Goal: Task Accomplishment & Management: Manage account settings

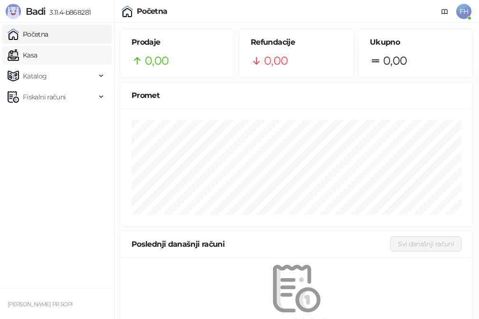
click at [37, 56] on link "Kasa" at bounding box center [22, 55] width 29 height 19
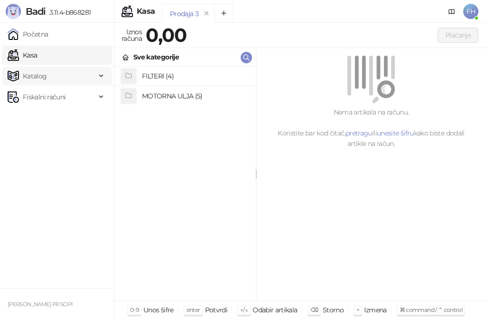
click at [56, 77] on span "Katalog" at bounding box center [52, 75] width 88 height 19
click at [33, 139] on link "Artikli" at bounding box center [27, 138] width 33 height 19
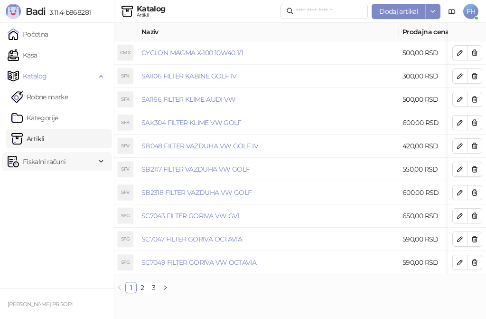
click at [35, 165] on span "Fiskalni računi" at bounding box center [44, 161] width 43 height 19
click at [35, 201] on link "Po danima" at bounding box center [35, 203] width 48 height 19
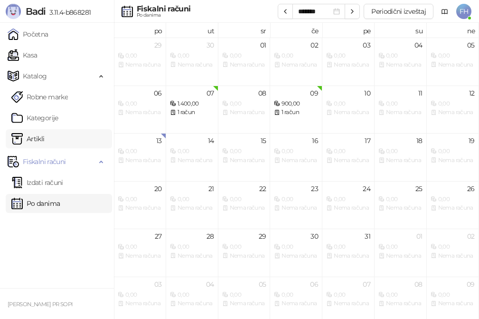
click at [40, 137] on link "Artikli" at bounding box center [27, 138] width 33 height 19
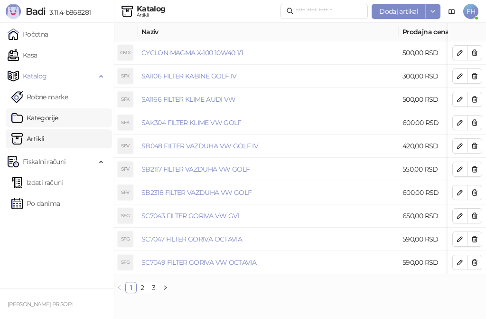
click at [52, 119] on link "Kategorije" at bounding box center [34, 117] width 47 height 19
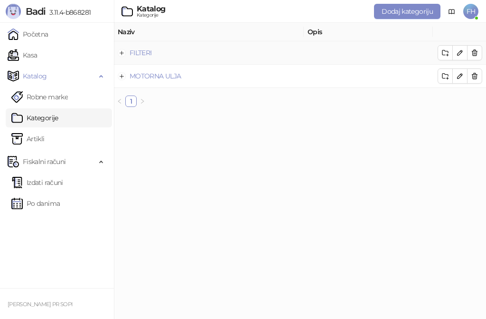
click at [170, 53] on td "FILTERI" at bounding box center [209, 52] width 190 height 23
click at [153, 54] on td "FILTERI" at bounding box center [209, 52] width 190 height 23
click at [45, 140] on link "Artikli" at bounding box center [27, 138] width 33 height 19
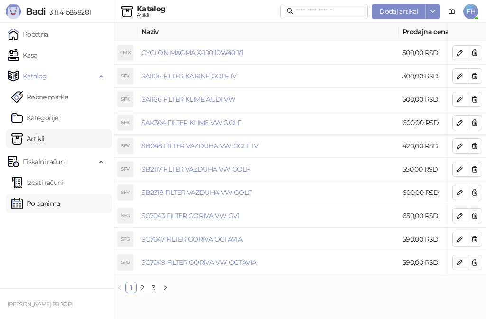
click at [60, 202] on link "Po danima" at bounding box center [35, 203] width 48 height 19
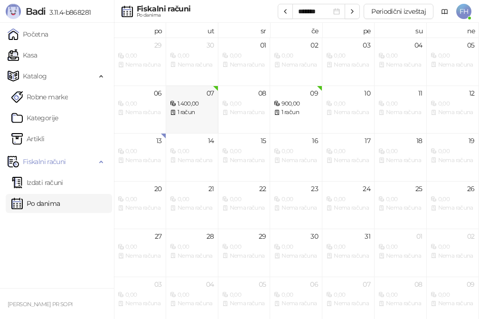
click at [188, 114] on div "1 račun" at bounding box center [192, 112] width 44 height 9
click at [42, 133] on link "Artikli" at bounding box center [27, 138] width 33 height 19
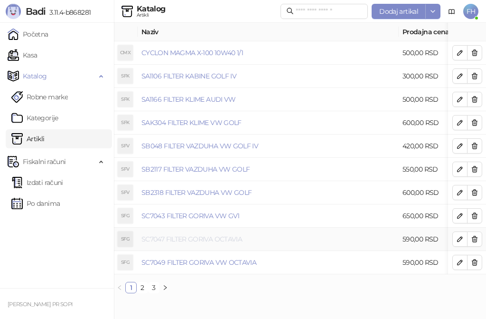
click at [212, 236] on link "SC7047 FILTER GORIVA OCTAVIA" at bounding box center [191, 239] width 101 height 9
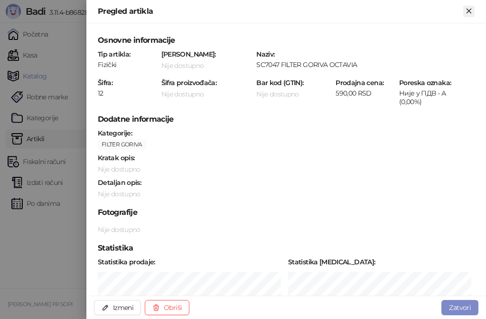
click at [466, 9] on icon "Zatvori" at bounding box center [469, 11] width 9 height 9
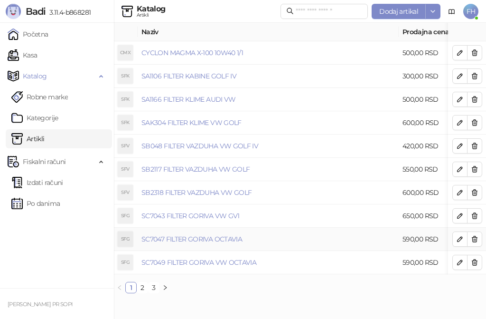
click at [127, 240] on div "SFG" at bounding box center [125, 238] width 15 height 15
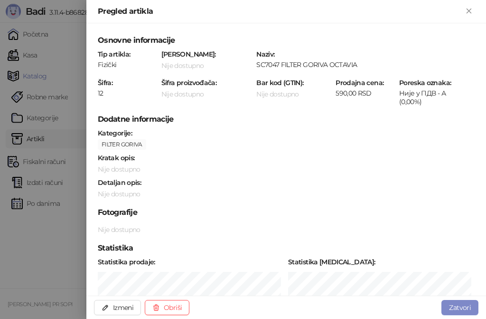
scroll to position [47, 0]
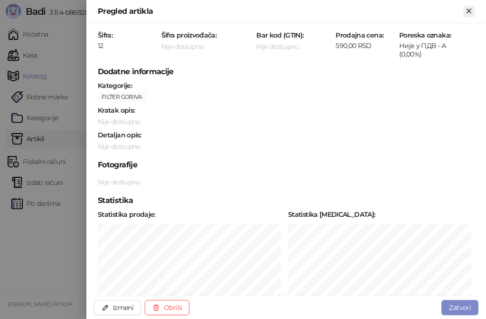
click at [468, 9] on icon "Zatvori" at bounding box center [469, 11] width 9 height 9
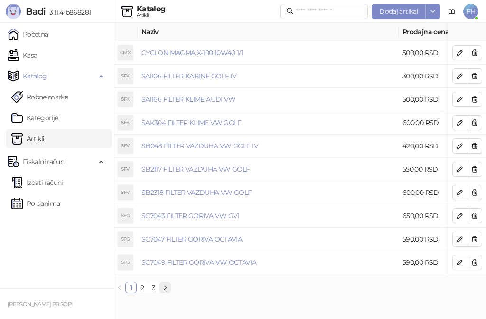
click at [162, 290] on icon "right" at bounding box center [165, 287] width 6 height 6
click at [161, 292] on button "button" at bounding box center [165, 287] width 11 height 11
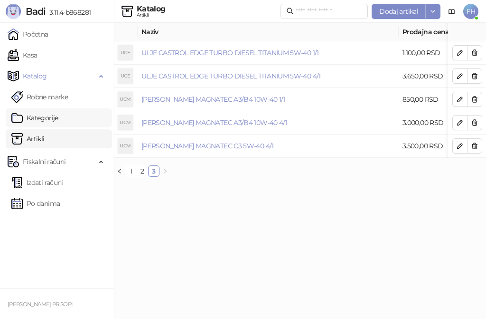
click at [47, 120] on link "Kategorije" at bounding box center [34, 117] width 47 height 19
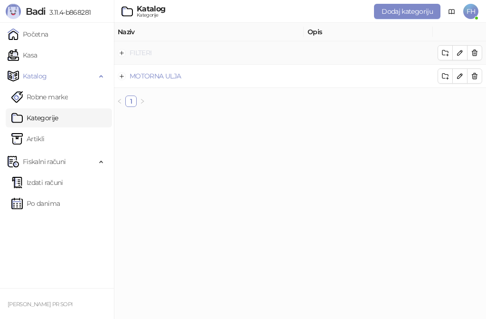
click at [140, 51] on link "FILTERI" at bounding box center [141, 52] width 22 height 9
click at [444, 54] on icon "button" at bounding box center [446, 53] width 8 height 8
click at [378, 89] on div "Naziv Opis FILTERI MOTORNA ULJA 1" at bounding box center [300, 65] width 372 height 84
click at [459, 54] on icon "button" at bounding box center [460, 53] width 8 height 8
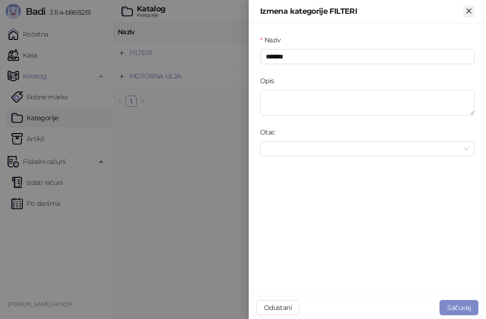
click at [470, 12] on icon "Zatvori" at bounding box center [469, 11] width 4 height 4
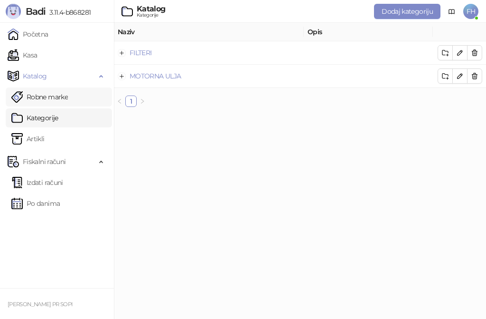
click at [57, 96] on link "Robne marke" at bounding box center [39, 96] width 56 height 19
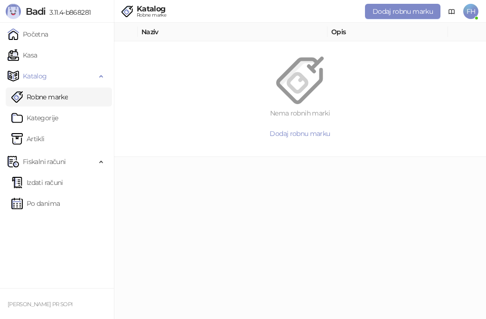
click at [57, 96] on link "Robne marke" at bounding box center [39, 96] width 56 height 19
click at [47, 114] on link "Kategorije" at bounding box center [34, 117] width 47 height 19
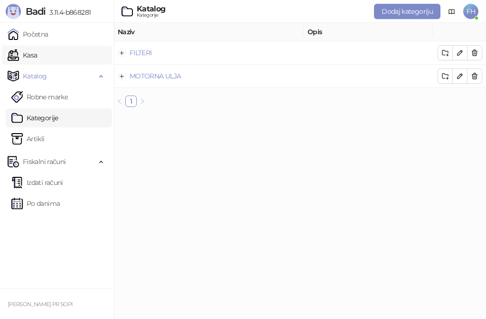
click at [37, 57] on link "Kasa" at bounding box center [22, 55] width 29 height 19
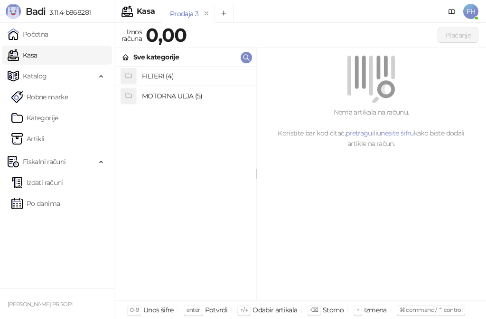
click at [162, 78] on h4 "FILTERI (4)" at bounding box center [195, 75] width 106 height 15
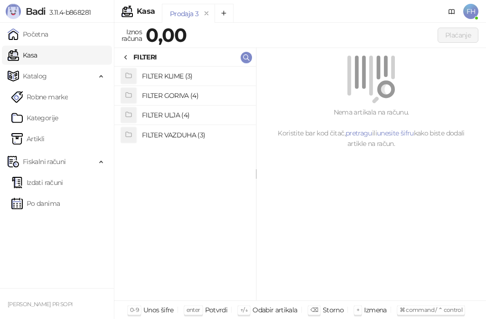
click at [166, 95] on h4 "FILTER GORIVA (4)" at bounding box center [195, 95] width 106 height 15
click at [185, 93] on h4 "SC7047 FILTER GORIVA OCTAVIA" at bounding box center [195, 95] width 106 height 15
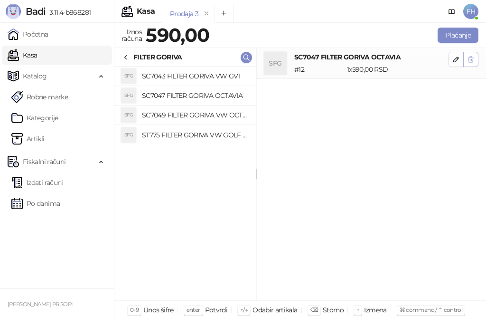
click at [471, 60] on icon "button" at bounding box center [471, 60] width 8 height 8
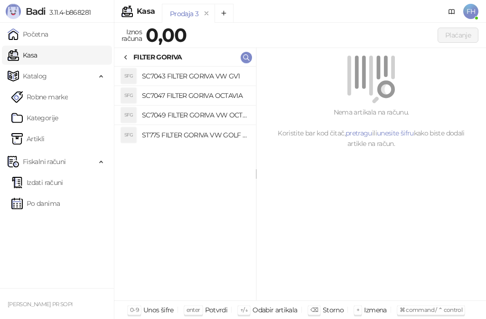
click at [156, 138] on h4 "ST775 FILTER GORIVA VW GOLF IV" at bounding box center [195, 134] width 106 height 15
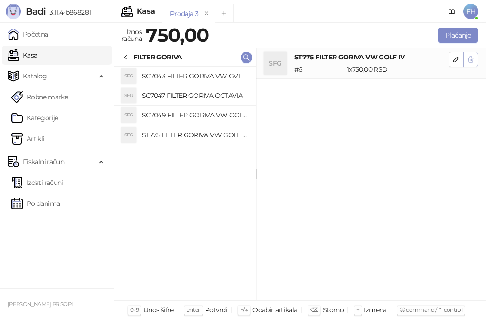
click at [473, 62] on icon "button" at bounding box center [471, 60] width 8 height 8
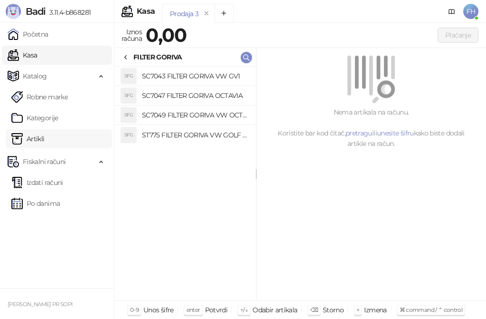
click at [45, 140] on link "Artikli" at bounding box center [27, 138] width 33 height 19
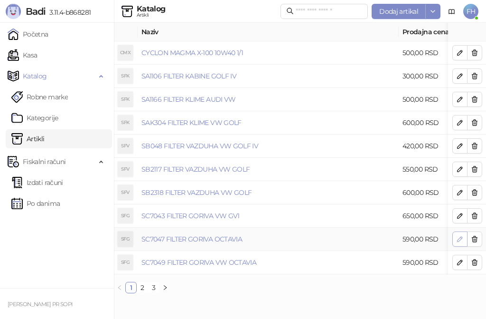
click at [461, 239] on icon "button" at bounding box center [460, 238] width 5 height 5
click at [461, 239] on body "Badi 3.11.4-b868281 Početna Kasa Katalog Robne marke Kategorije Artikli Fiskaln…" at bounding box center [243, 150] width 486 height 301
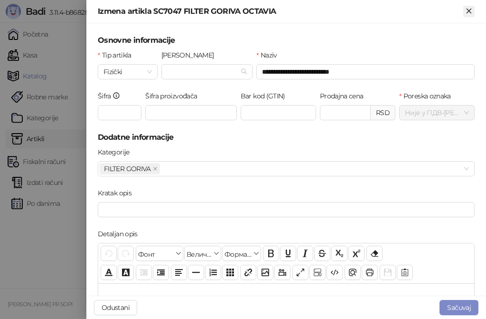
click at [471, 9] on icon "Zatvori" at bounding box center [469, 11] width 4 height 4
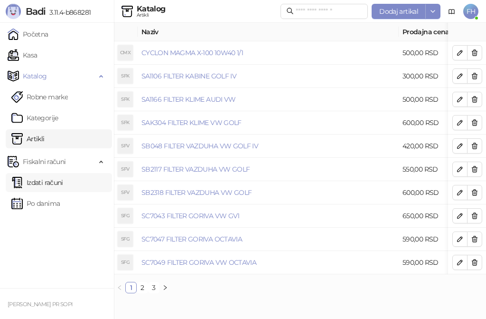
click at [61, 183] on link "Izdati računi" at bounding box center [37, 182] width 52 height 19
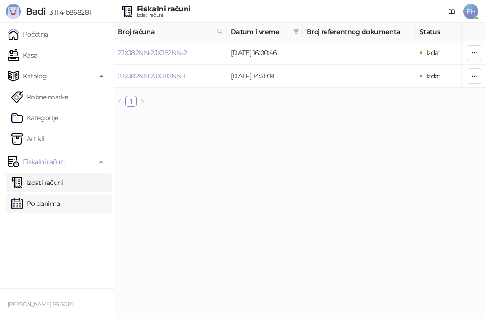
click at [46, 203] on link "Po danima" at bounding box center [35, 203] width 48 height 19
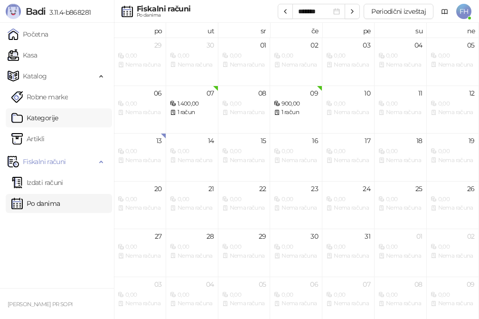
click at [53, 114] on link "Kategorije" at bounding box center [34, 117] width 47 height 19
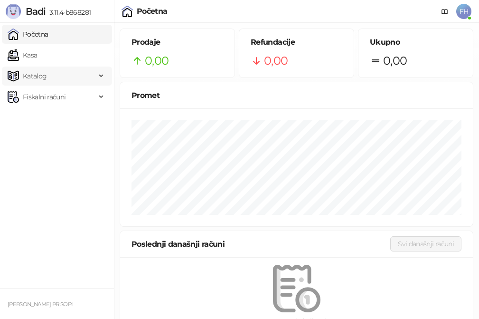
click at [75, 78] on span "Katalog" at bounding box center [52, 75] width 88 height 19
click at [42, 139] on link "Artikli" at bounding box center [27, 138] width 33 height 19
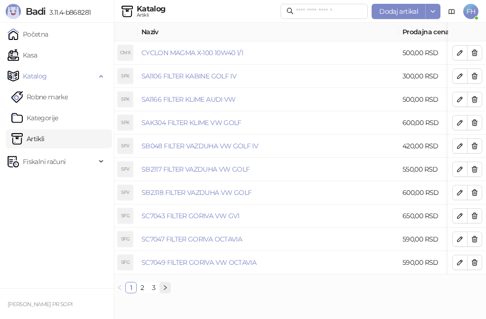
click at [164, 290] on icon "right" at bounding box center [165, 287] width 6 height 6
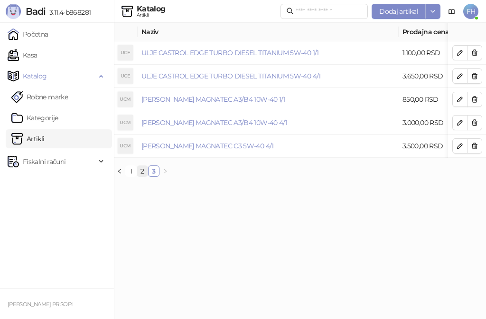
click at [142, 176] on link "2" at bounding box center [142, 171] width 10 height 10
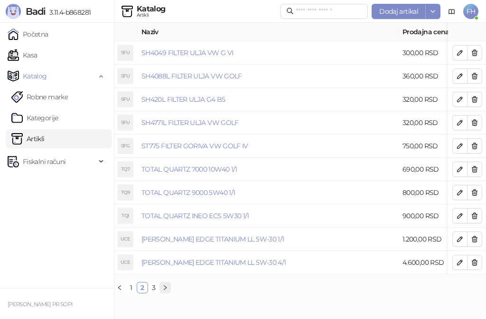
click at [166, 290] on icon "right" at bounding box center [165, 287] width 6 height 6
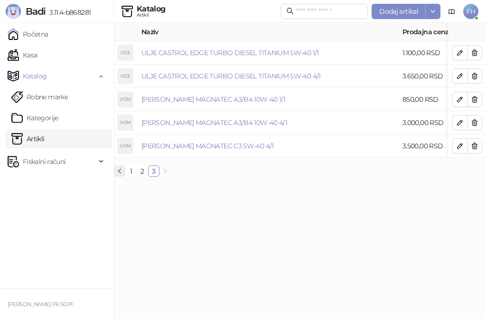
click at [122, 174] on icon "left" at bounding box center [120, 171] width 6 height 6
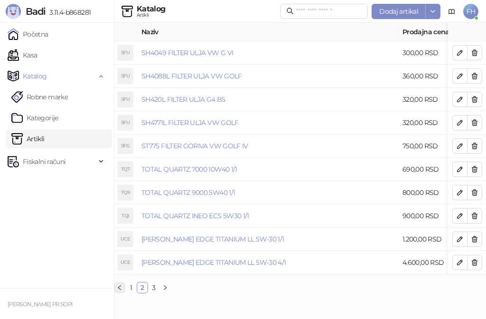
click at [120, 290] on icon "left" at bounding box center [120, 287] width 6 height 6
click at [162, 292] on button "button" at bounding box center [165, 287] width 11 height 11
click at [458, 215] on icon "button" at bounding box center [460, 216] width 8 height 8
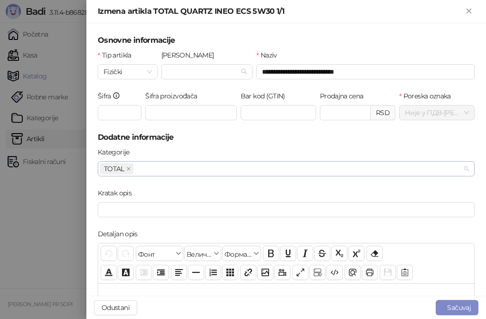
click at [155, 170] on div "TOTAL" at bounding box center [281, 168] width 363 height 13
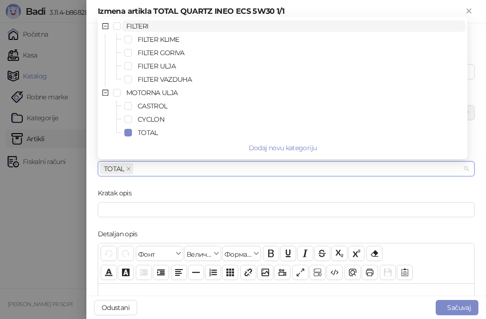
click at [167, 185] on div "Kategorije TOTAL" at bounding box center [286, 167] width 381 height 41
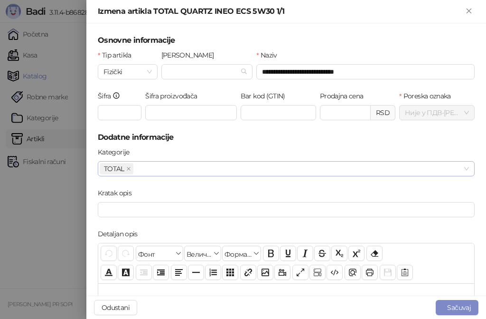
click at [153, 172] on div "TOTAL" at bounding box center [281, 168] width 363 height 13
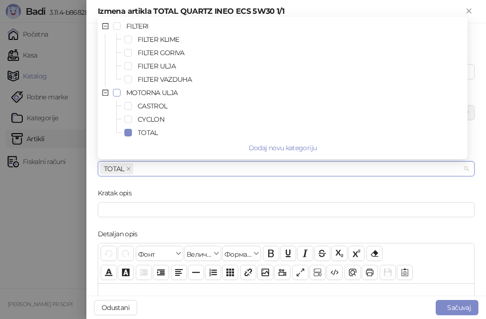
click at [116, 94] on span "Select MOTORNA ULJA" at bounding box center [117, 93] width 8 height 8
click at [459, 308] on button "Sačuvaj" at bounding box center [457, 307] width 43 height 15
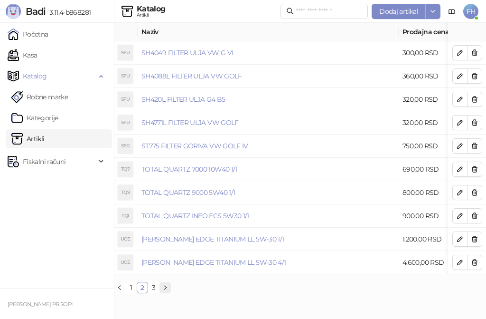
click at [167, 290] on icon "right" at bounding box center [165, 287] width 6 height 6
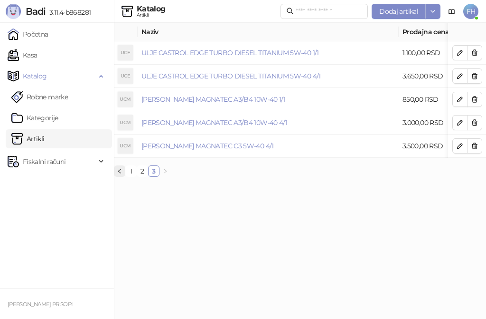
click at [118, 174] on icon "left" at bounding box center [120, 171] width 6 height 6
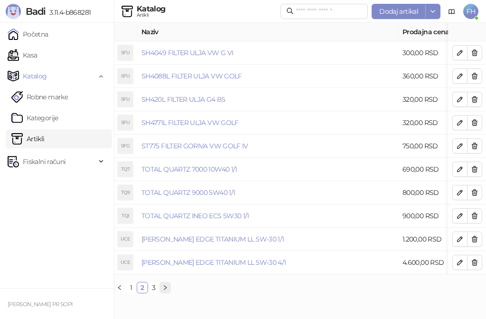
click at [166, 289] on icon "right" at bounding box center [165, 286] width 3 height 5
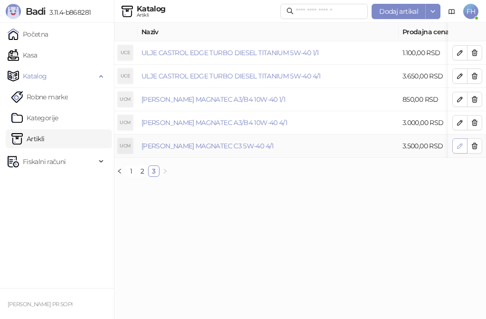
click at [460, 144] on icon "button" at bounding box center [460, 146] width 8 height 8
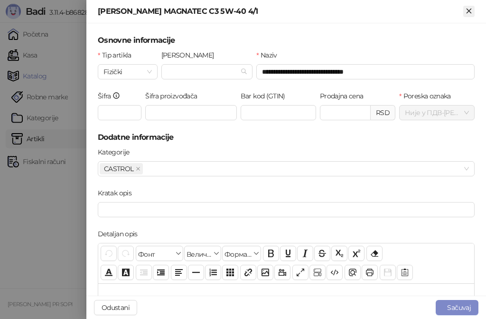
click at [468, 9] on icon "Zatvori" at bounding box center [469, 11] width 4 height 4
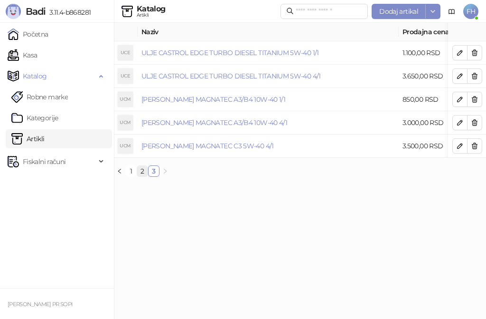
click at [142, 176] on link "2" at bounding box center [142, 171] width 10 height 10
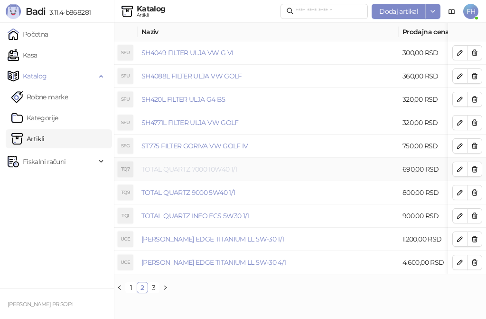
click at [172, 168] on link "TOTAL QUARTZ 7000 10W40 1/1" at bounding box center [189, 169] width 96 height 9
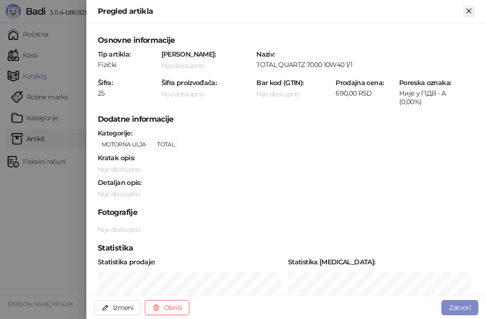
click at [470, 11] on icon "Zatvori" at bounding box center [469, 11] width 9 height 9
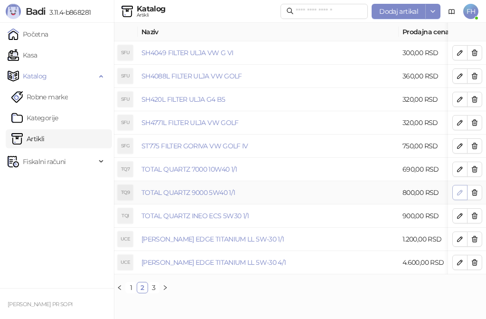
click at [457, 194] on icon "button" at bounding box center [460, 192] width 8 height 8
type input "**********"
type input "**"
type input "******"
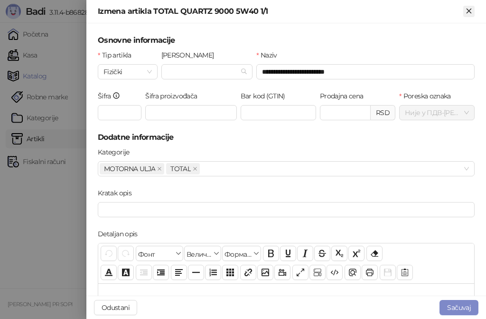
click at [468, 6] on button "Zatvori" at bounding box center [468, 11] width 11 height 11
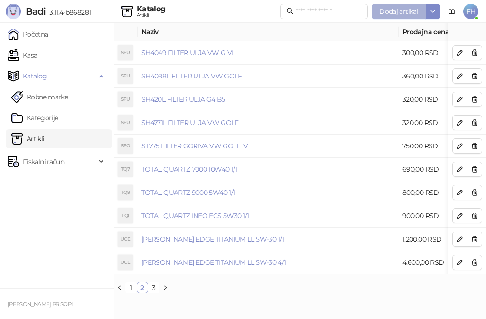
click at [404, 12] on span "Dodaj artikal" at bounding box center [398, 11] width 39 height 9
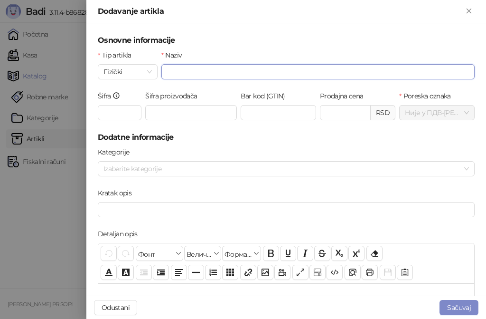
paste input "**********"
type input "**********"
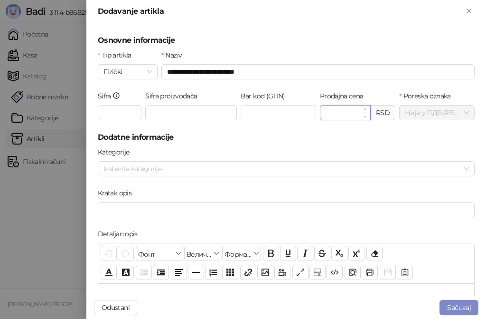
click at [321, 116] on input "Prodajna cena" at bounding box center [345, 112] width 50 height 14
click at [214, 164] on div at bounding box center [281, 168] width 363 height 13
type input "******"
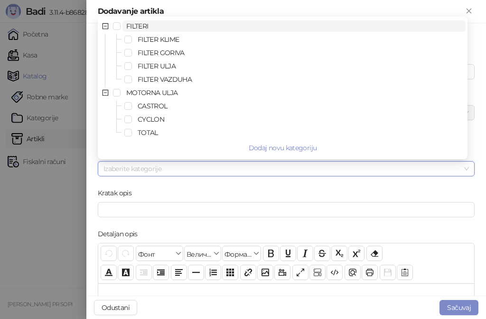
click at [214, 165] on div at bounding box center [281, 168] width 363 height 13
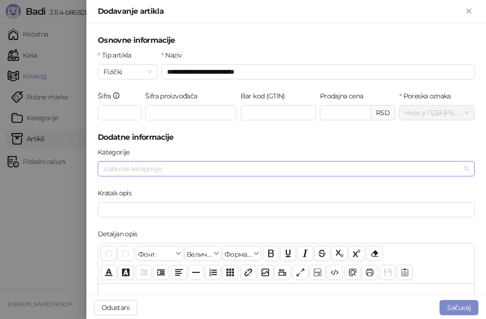
click at [213, 162] on div at bounding box center [281, 168] width 363 height 13
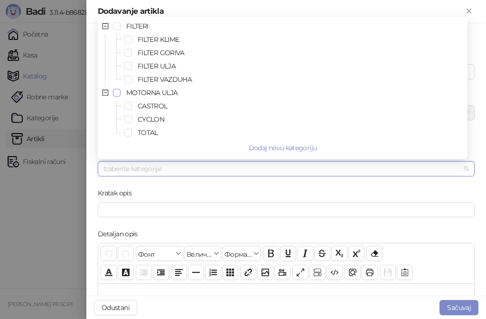
click at [116, 93] on span "Select MOTORNA ULJA" at bounding box center [117, 93] width 8 height 8
click at [126, 118] on span "Select CYCLON" at bounding box center [128, 119] width 8 height 8
click at [118, 93] on span "Select MOTORNA ULJA" at bounding box center [117, 93] width 8 height 8
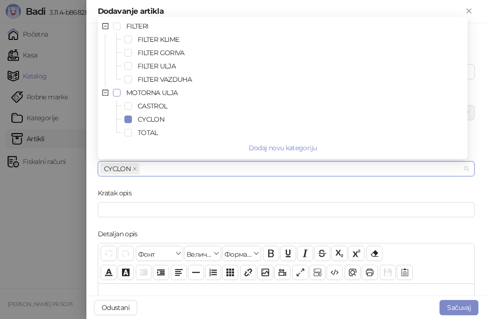
click at [116, 90] on span "Select MOTORNA ULJA" at bounding box center [117, 93] width 8 height 8
click at [118, 94] on span "Select MOTORNA ULJA" at bounding box center [117, 93] width 8 height 8
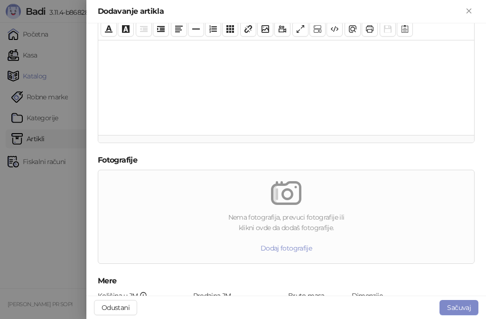
scroll to position [244, 0]
click at [454, 229] on span "Nema fotografija, prevuci fotografije ili klikni ovde da dodaš fotografije. Dod…" at bounding box center [286, 215] width 368 height 93
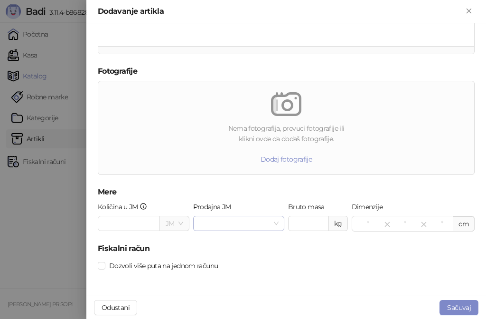
click at [213, 218] on input "Prodajna JM" at bounding box center [235, 223] width 72 height 14
click at [205, 255] on div "lit" at bounding box center [236, 257] width 75 height 10
click at [463, 307] on button "Sačuvaj" at bounding box center [459, 307] width 39 height 15
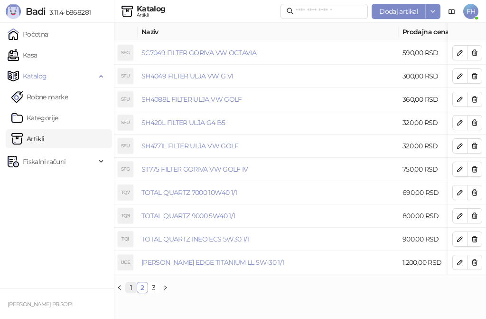
click at [133, 292] on link "1" at bounding box center [131, 287] width 10 height 10
click at [220, 77] on link "CYCLON MAGMA X-100 10W40 4/1" at bounding box center [192, 76] width 103 height 9
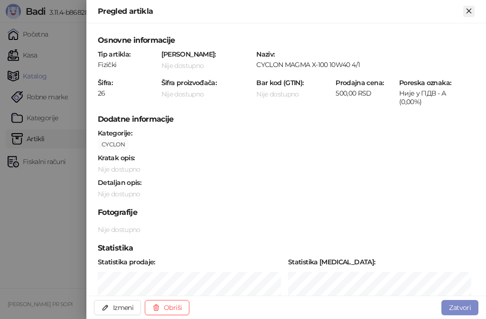
click at [467, 11] on icon "Zatvori" at bounding box center [469, 11] width 9 height 9
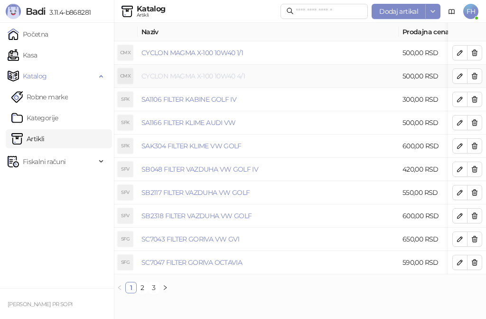
click at [220, 78] on link "CYCLON MAGMA X-100 10W40 4/1" at bounding box center [192, 76] width 103 height 9
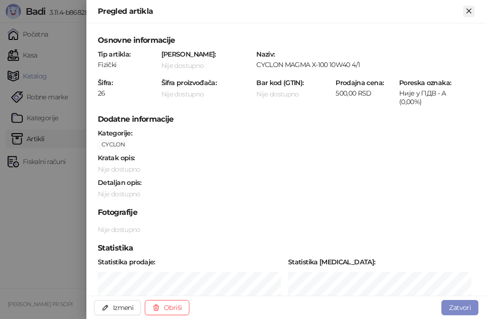
click at [470, 12] on icon "Zatvori" at bounding box center [469, 11] width 9 height 9
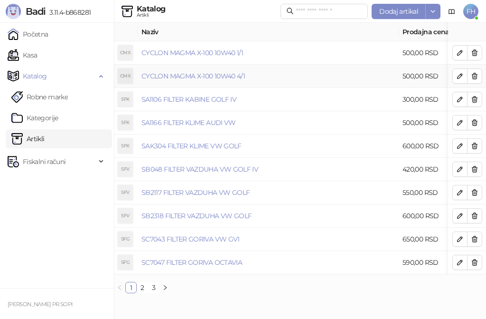
click at [132, 77] on div "CMX" at bounding box center [125, 75] width 15 height 15
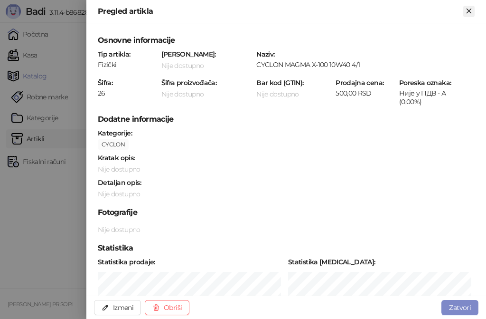
click at [472, 12] on icon "Zatvori" at bounding box center [469, 11] width 9 height 9
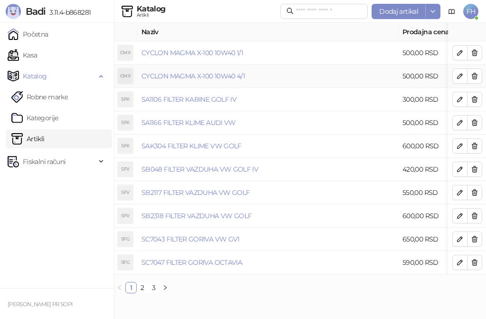
click at [386, 76] on td "CYCLON MAGMA X-100 10W40 4/1" at bounding box center [268, 76] width 261 height 23
click at [386, 75] on td "CYCLON MAGMA X-100 10W40 4/1" at bounding box center [268, 76] width 261 height 23
click at [37, 51] on link "Kasa" at bounding box center [22, 55] width 29 height 19
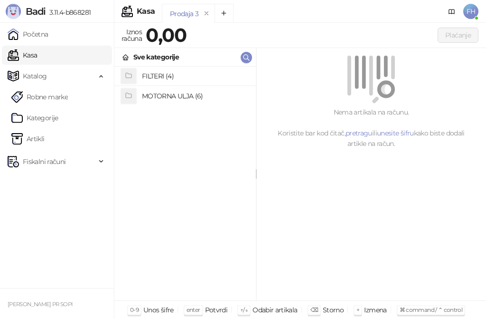
click at [175, 94] on h4 "MOTORNA ULJA (6)" at bounding box center [195, 95] width 106 height 15
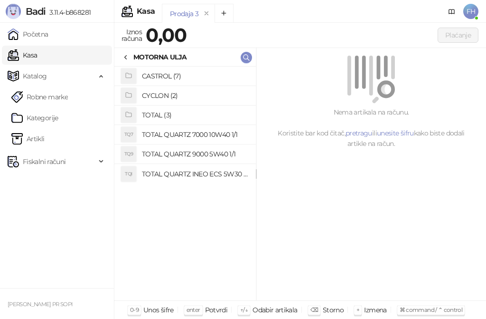
click at [181, 96] on h4 "CYCLON (2)" at bounding box center [195, 95] width 106 height 15
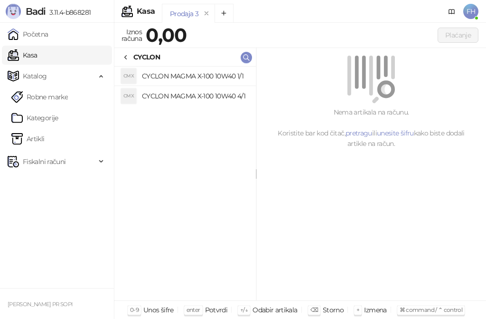
click at [188, 97] on h4 "CYCLON MAGMA X-100 10W40 4/1" at bounding box center [195, 95] width 106 height 15
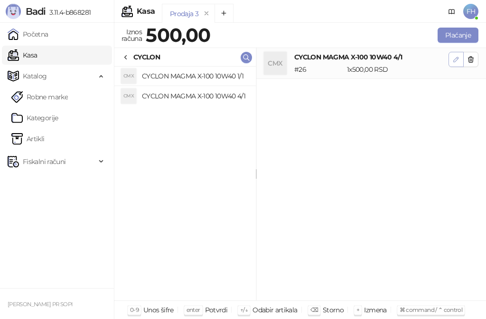
click at [454, 59] on icon "button" at bounding box center [456, 60] width 8 height 8
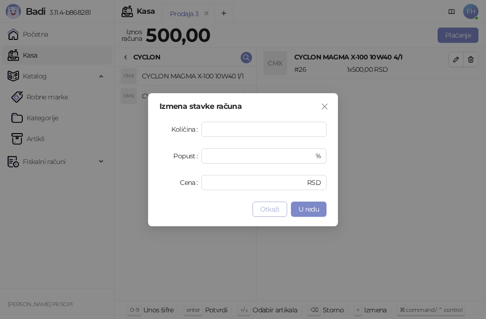
click at [267, 210] on span "Otkaži" at bounding box center [269, 209] width 19 height 9
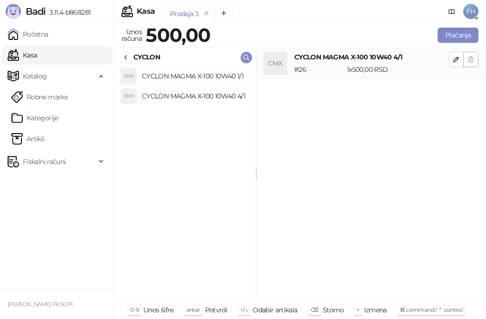
click at [472, 61] on icon "button" at bounding box center [471, 60] width 8 height 8
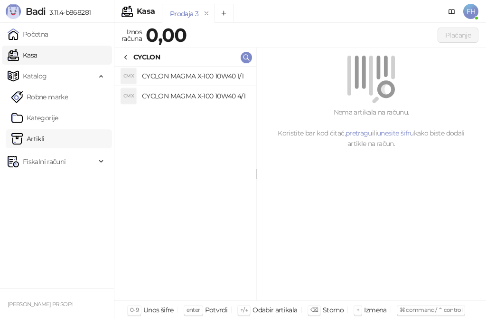
click at [44, 133] on link "Artikli" at bounding box center [27, 138] width 33 height 19
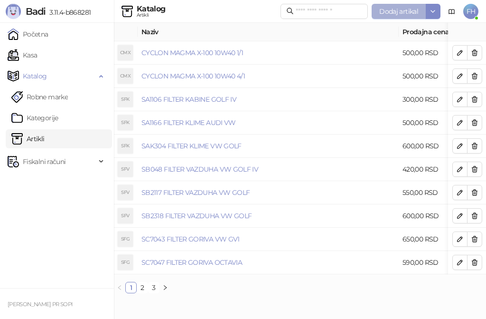
click at [397, 9] on span "Dodaj artikal" at bounding box center [398, 11] width 39 height 9
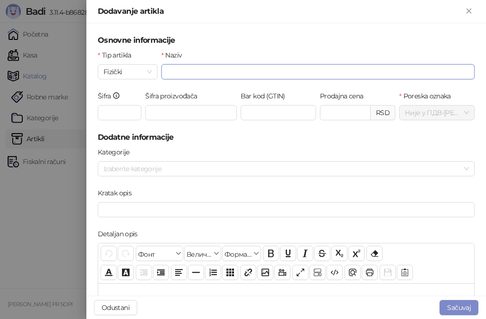
paste input "**********"
type input "**********"
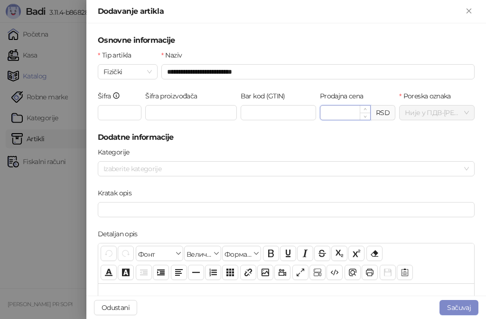
click at [339, 114] on input "Prodajna cena" at bounding box center [345, 112] width 50 height 14
type input "******"
click at [175, 169] on div at bounding box center [281, 168] width 363 height 13
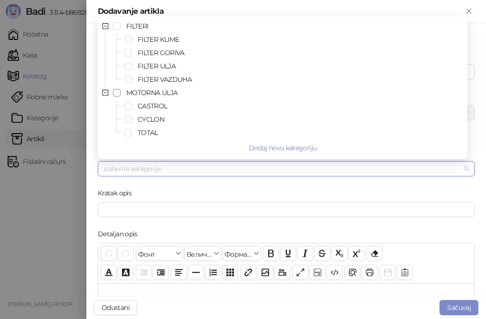
click at [120, 91] on span "Select MOTORNA ULJA" at bounding box center [117, 93] width 8 height 8
click at [129, 132] on span "Select TOTAL" at bounding box center [128, 133] width 8 height 8
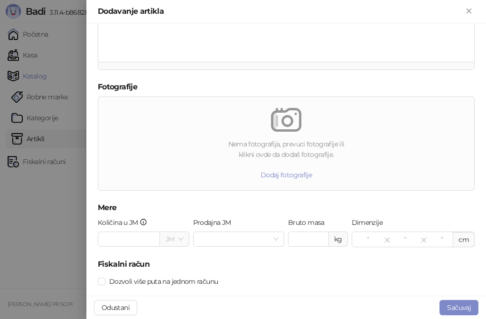
scroll to position [332, 0]
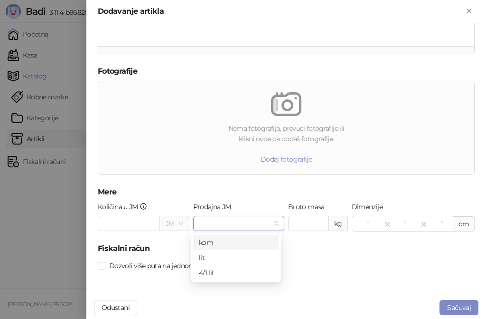
click at [233, 225] on input "Prodajna JM" at bounding box center [235, 223] width 72 height 14
click at [209, 261] on div "lit" at bounding box center [236, 257] width 75 height 10
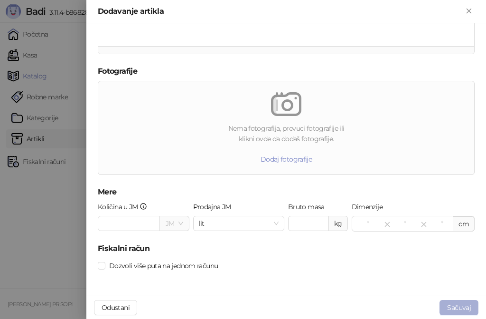
click at [460, 304] on button "Sačuvaj" at bounding box center [459, 307] width 39 height 15
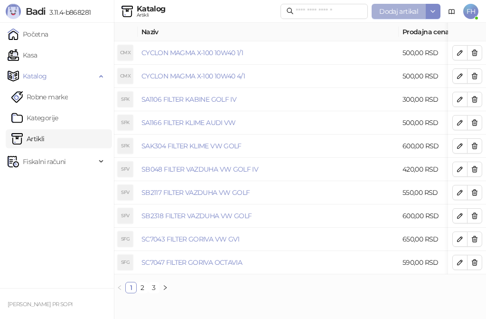
click at [405, 9] on span "Dodaj artikal" at bounding box center [398, 11] width 39 height 9
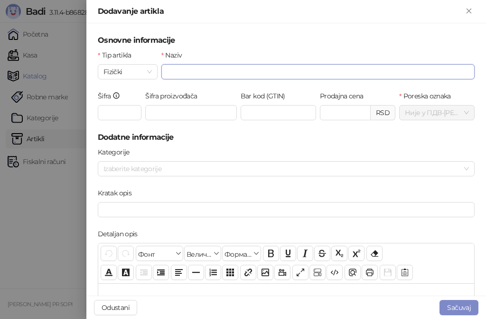
paste input "**********"
click at [181, 170] on div at bounding box center [281, 168] width 363 height 13
type input "**********"
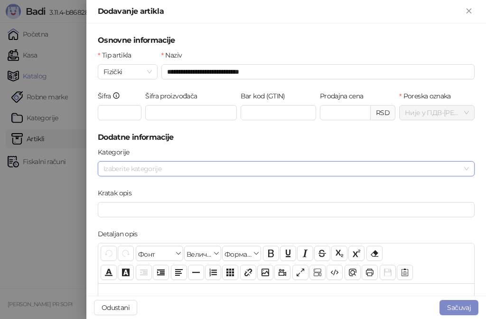
click at [181, 170] on div at bounding box center [281, 168] width 363 height 13
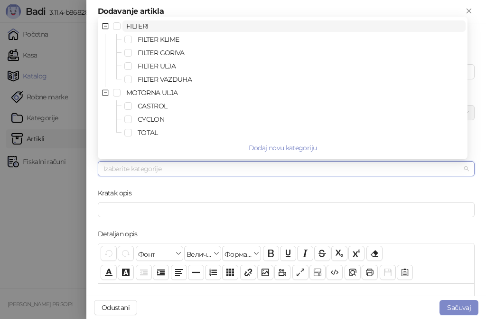
click at [181, 166] on div at bounding box center [281, 168] width 363 height 13
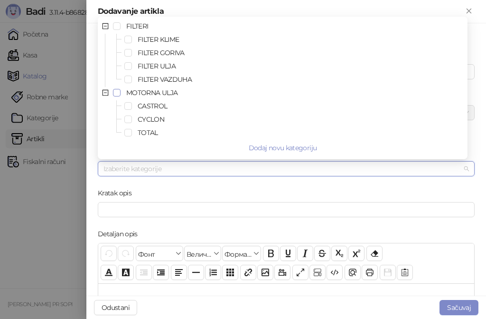
click at [115, 92] on span "Select MOTORNA ULJA" at bounding box center [117, 93] width 8 height 8
click at [129, 134] on span "Select TOTAL" at bounding box center [128, 133] width 8 height 8
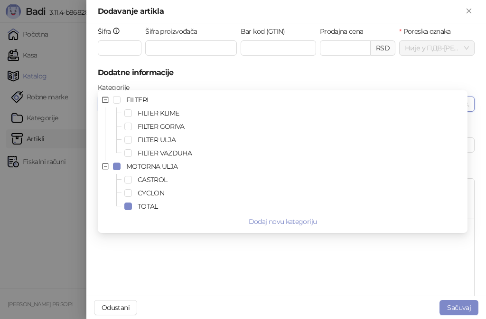
scroll to position [95, 0]
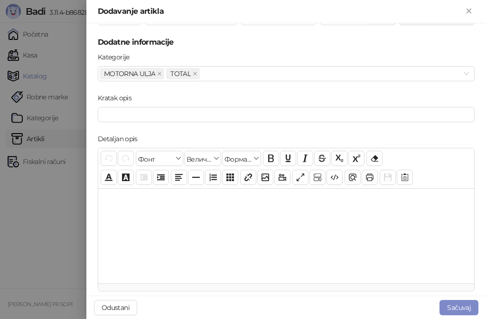
click at [273, 49] on form "**********" at bounding box center [286, 231] width 377 height 582
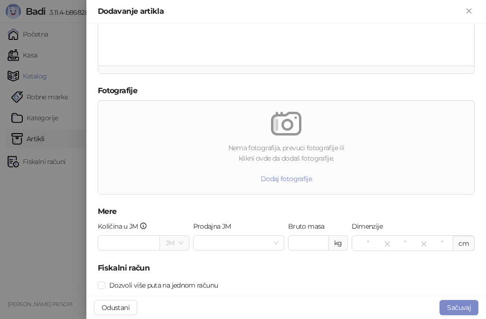
scroll to position [332, 0]
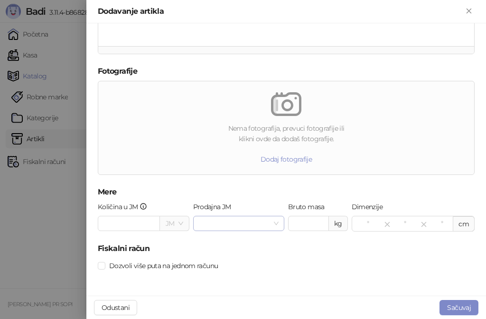
click at [216, 221] on input "Prodajna JM" at bounding box center [235, 223] width 72 height 14
click at [209, 253] on div "lit" at bounding box center [236, 257] width 75 height 10
click at [456, 307] on button "Sačuvaj" at bounding box center [459, 307] width 39 height 15
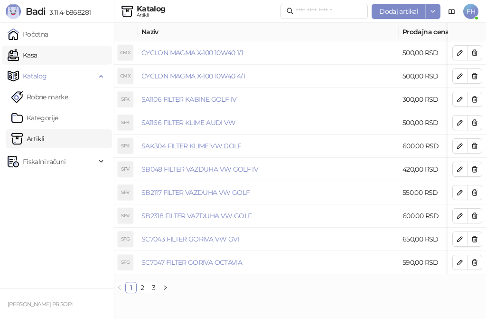
click at [35, 55] on link "Kasa" at bounding box center [22, 55] width 29 height 19
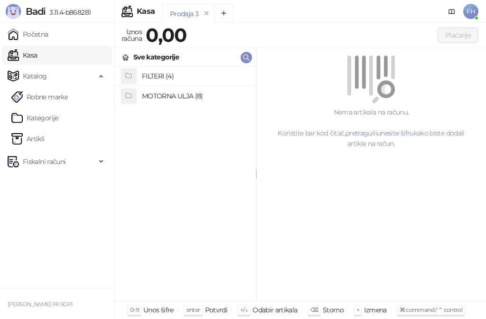
click at [157, 93] on h4 "MOTORNA ULJA (8)" at bounding box center [195, 95] width 106 height 15
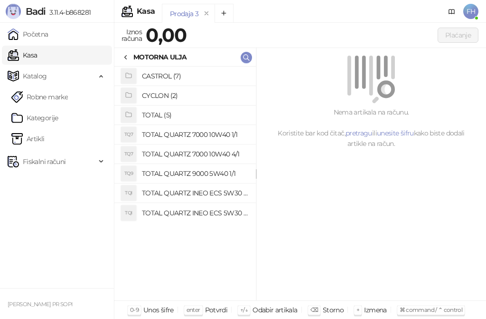
click at [172, 212] on h4 "TOTAL QUARTZ INEO ECS 5W30 4/1" at bounding box center [195, 212] width 106 height 15
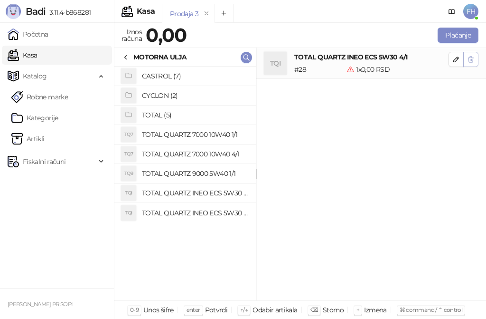
click at [469, 56] on icon "button" at bounding box center [471, 60] width 8 height 8
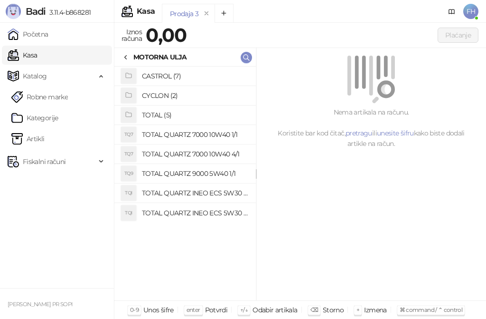
click at [204, 192] on h4 "TOTAL QUARTZ INEO ECS 5W30 1/1" at bounding box center [195, 192] width 106 height 15
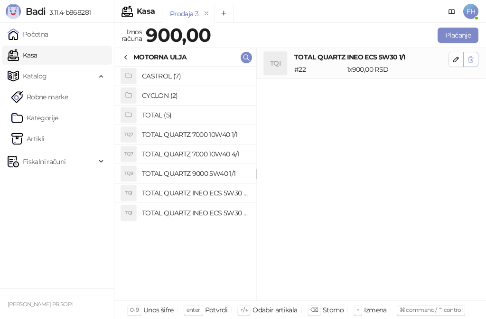
click at [473, 56] on icon "button" at bounding box center [471, 60] width 8 height 8
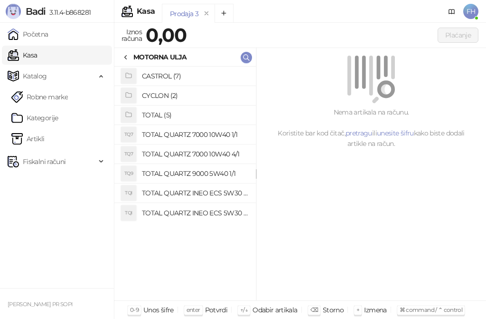
click at [473, 56] on div at bounding box center [371, 79] width 207 height 47
click at [181, 210] on h4 "TOTAL QUARTZ INEO ECS 5W30 4/1" at bounding box center [195, 212] width 106 height 15
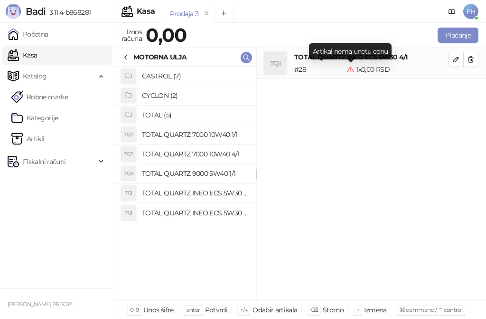
click at [351, 69] on icon at bounding box center [351, 70] width 8 height 8
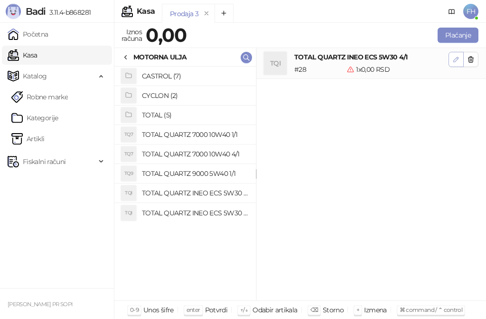
click at [458, 60] on icon "button" at bounding box center [456, 60] width 8 height 8
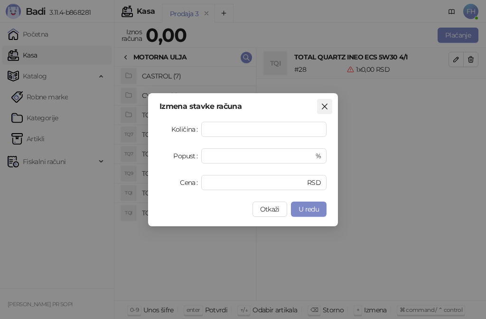
click at [324, 107] on icon "close" at bounding box center [325, 106] width 6 height 6
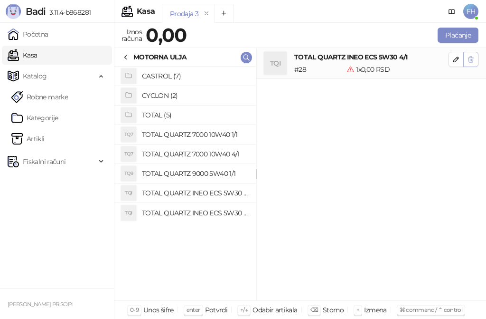
click at [469, 60] on icon "button" at bounding box center [471, 60] width 8 height 8
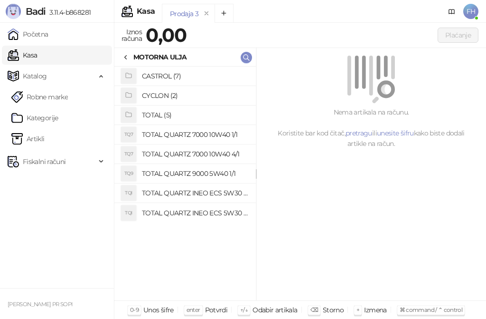
click at [208, 191] on h4 "TOTAL QUARTZ INEO ECS 5W30 1/1" at bounding box center [195, 192] width 106 height 15
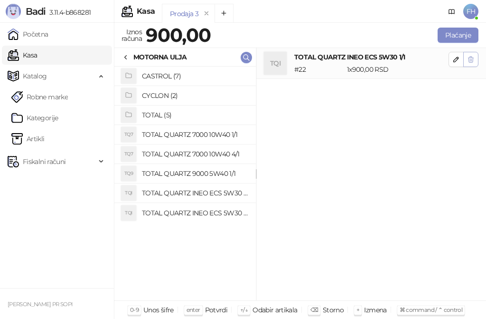
click at [472, 57] on icon "button" at bounding box center [471, 59] width 5 height 6
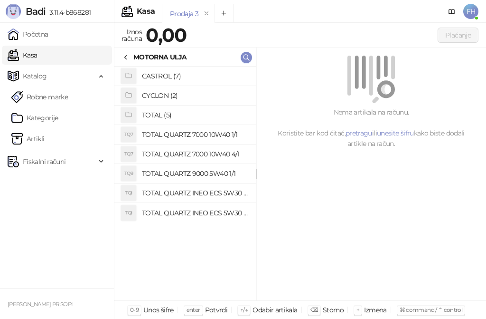
click at [211, 213] on h4 "TOTAL QUARTZ INEO ECS 5W30 4/1" at bounding box center [195, 212] width 106 height 15
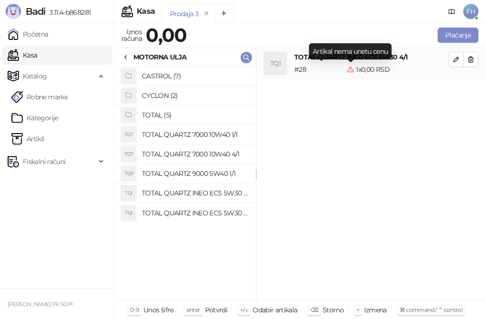
click at [352, 70] on icon at bounding box center [351, 70] width 8 height 8
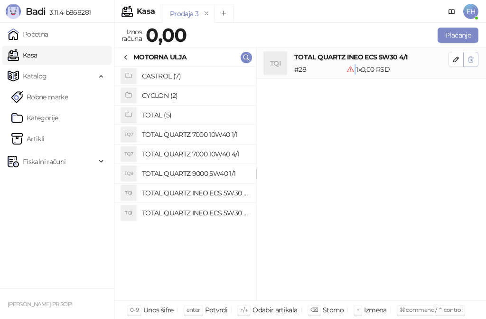
click at [469, 59] on icon "button" at bounding box center [471, 59] width 5 height 6
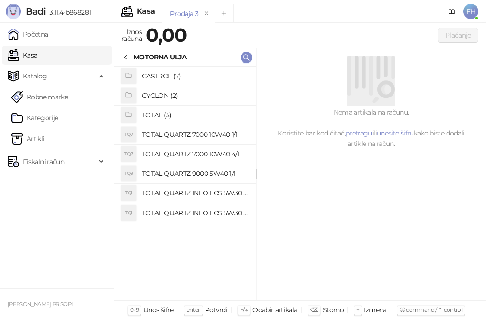
click at [469, 59] on div at bounding box center [371, 79] width 207 height 47
click at [38, 135] on link "Artikli" at bounding box center [27, 138] width 33 height 19
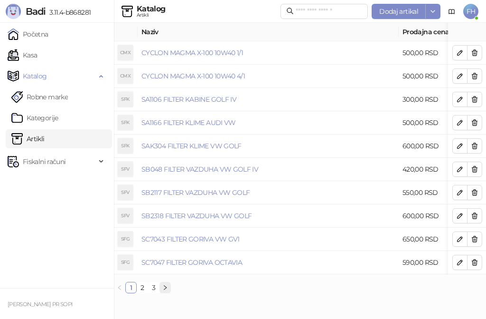
click at [166, 290] on icon "right" at bounding box center [165, 287] width 6 height 6
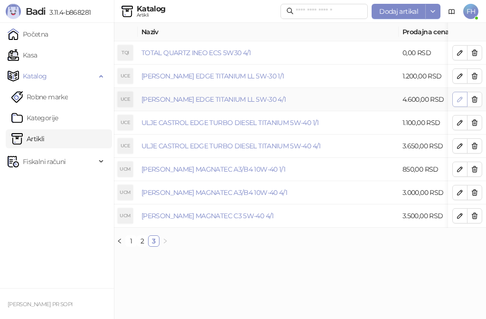
click at [458, 99] on icon "button" at bounding box center [460, 99] width 8 height 8
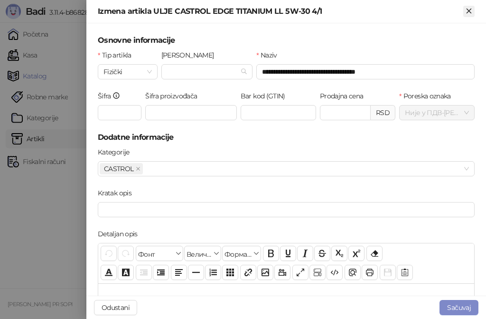
click at [467, 10] on icon "Zatvori" at bounding box center [469, 11] width 9 height 9
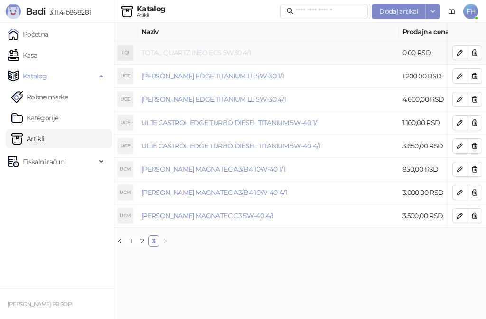
click at [226, 54] on link "TOTAL QUARTZ INEO ECS 5W30 4/1" at bounding box center [196, 52] width 110 height 9
click at [227, 54] on link "TOTAL QUARTZ INEO ECS 5W30 4/1" at bounding box center [196, 52] width 110 height 9
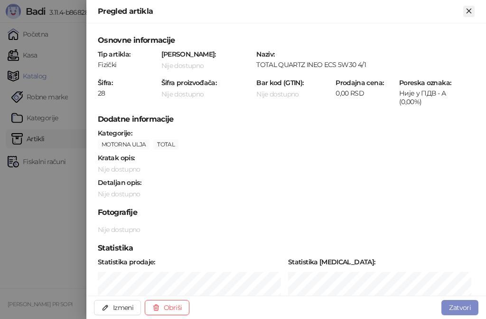
click at [472, 9] on icon "Zatvori" at bounding box center [469, 11] width 9 height 9
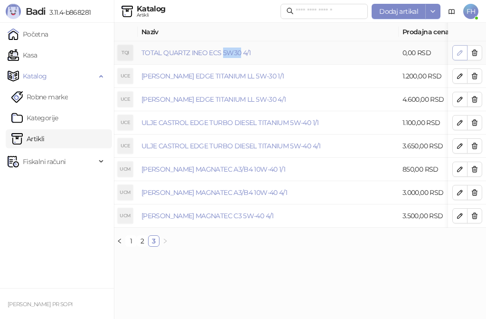
click at [461, 53] on icon "button" at bounding box center [460, 52] width 5 height 5
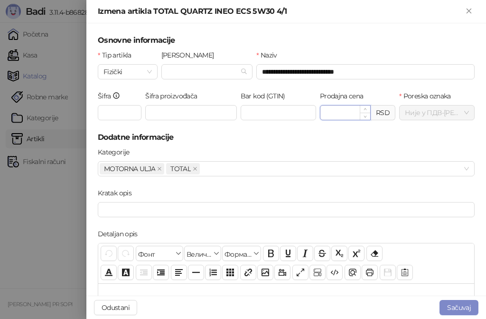
click at [338, 111] on input "Prodajna cena" at bounding box center [345, 112] width 50 height 14
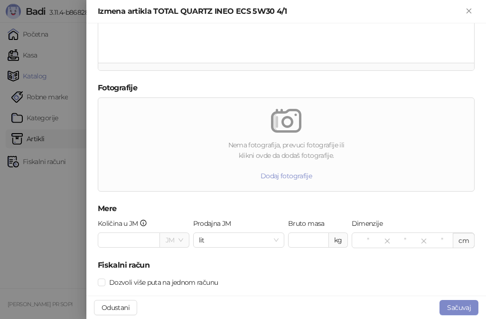
scroll to position [332, 0]
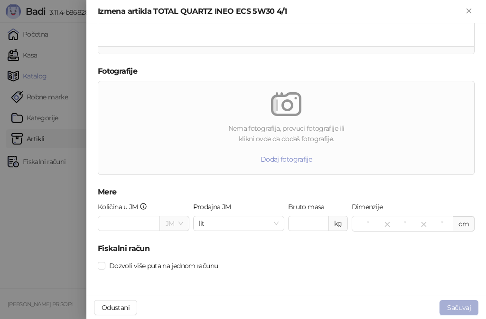
type input "******"
click at [457, 306] on button "Sačuvaj" at bounding box center [459, 307] width 39 height 15
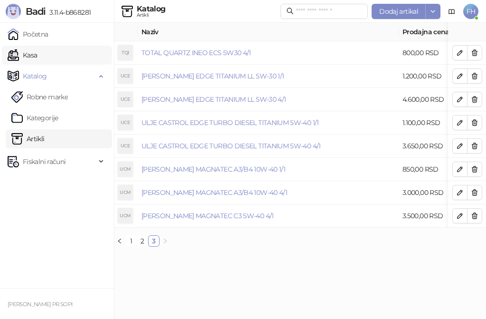
click at [37, 55] on link "Kasa" at bounding box center [22, 55] width 29 height 19
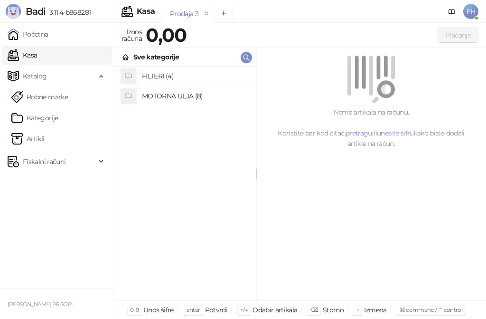
click at [174, 95] on h4 "MOTORNA ULJA (8)" at bounding box center [195, 95] width 106 height 15
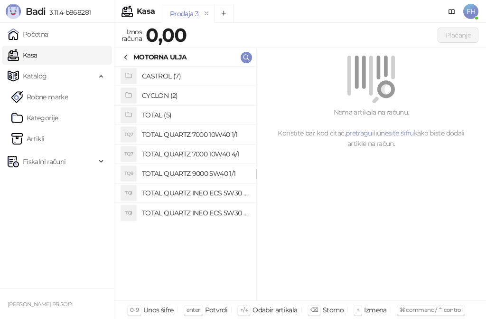
click at [178, 209] on h4 "TOTAL QUARTZ INEO ECS 5W30 4/1" at bounding box center [195, 212] width 106 height 15
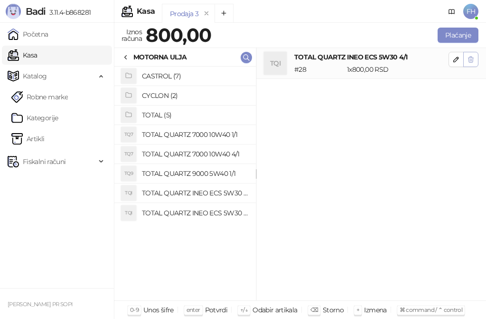
click at [474, 60] on icon "button" at bounding box center [471, 60] width 8 height 8
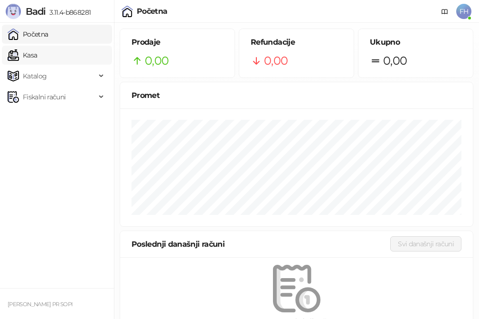
click at [37, 52] on link "Kasa" at bounding box center [22, 55] width 29 height 19
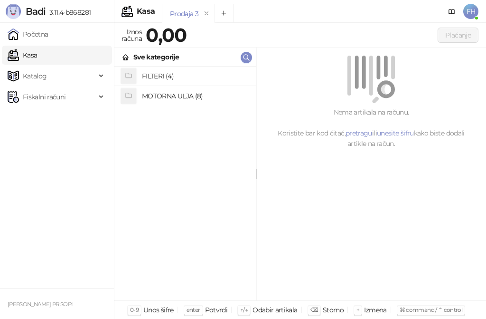
click at [157, 95] on h4 "MOTORNA ULJA (8)" at bounding box center [195, 95] width 106 height 15
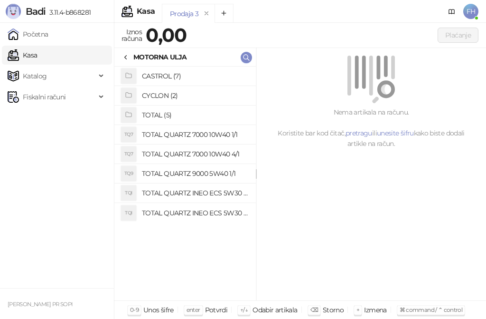
click at [167, 190] on h4 "TOTAL QUARTZ INEO ECS 5W30 1/1" at bounding box center [195, 192] width 106 height 15
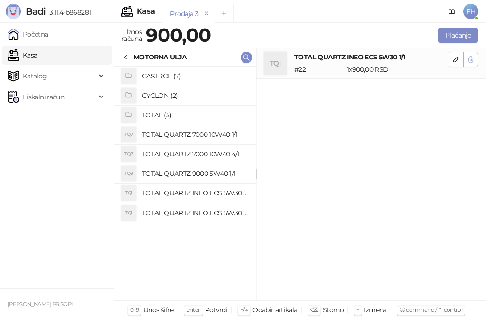
click at [473, 58] on icon "button" at bounding box center [471, 59] width 5 height 6
